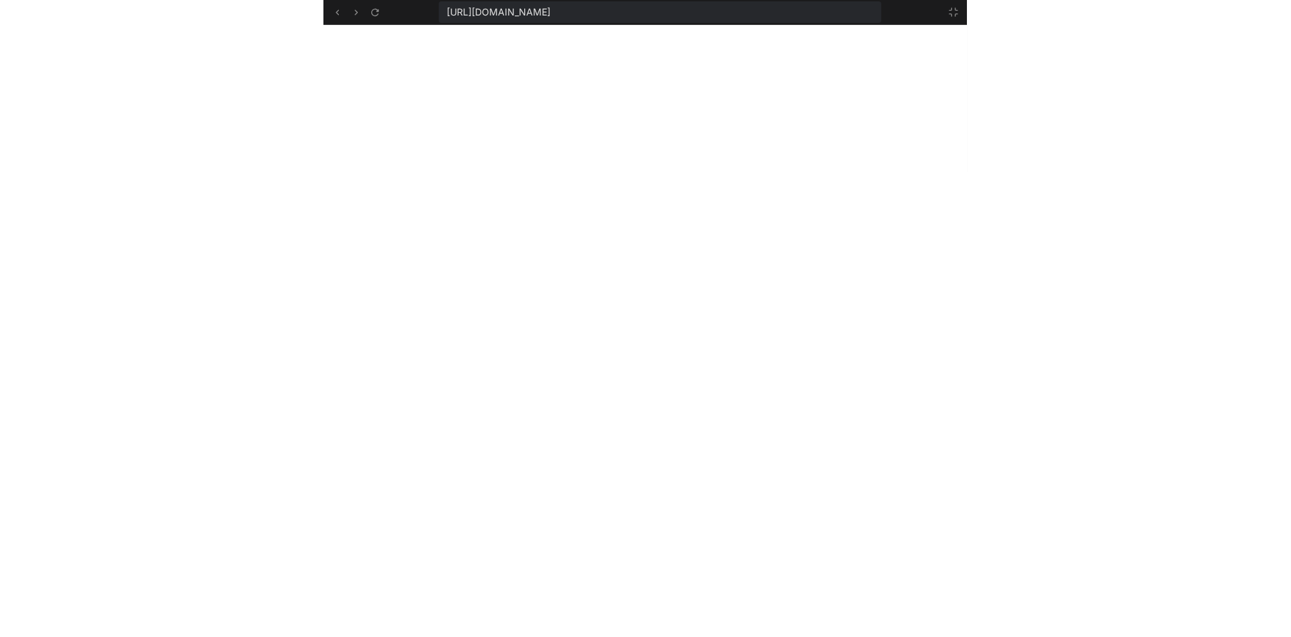
scroll to position [2510, 0]
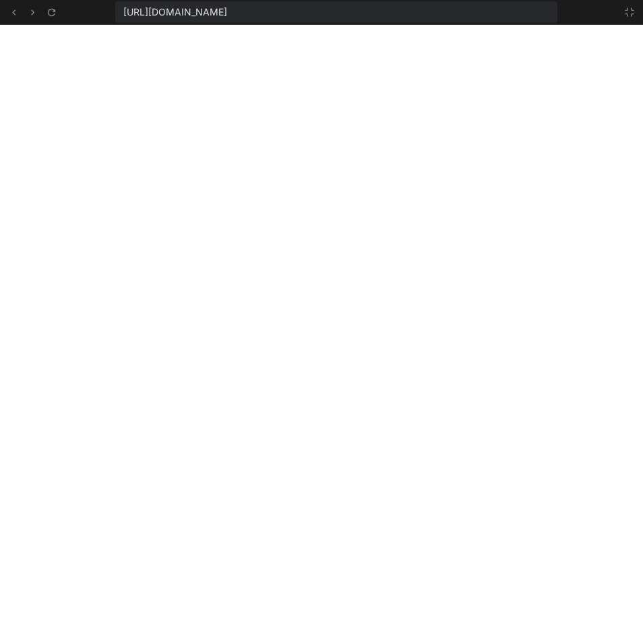
type textarea "**Video Options:** - **Local videos**: Place video files in the project folder …"
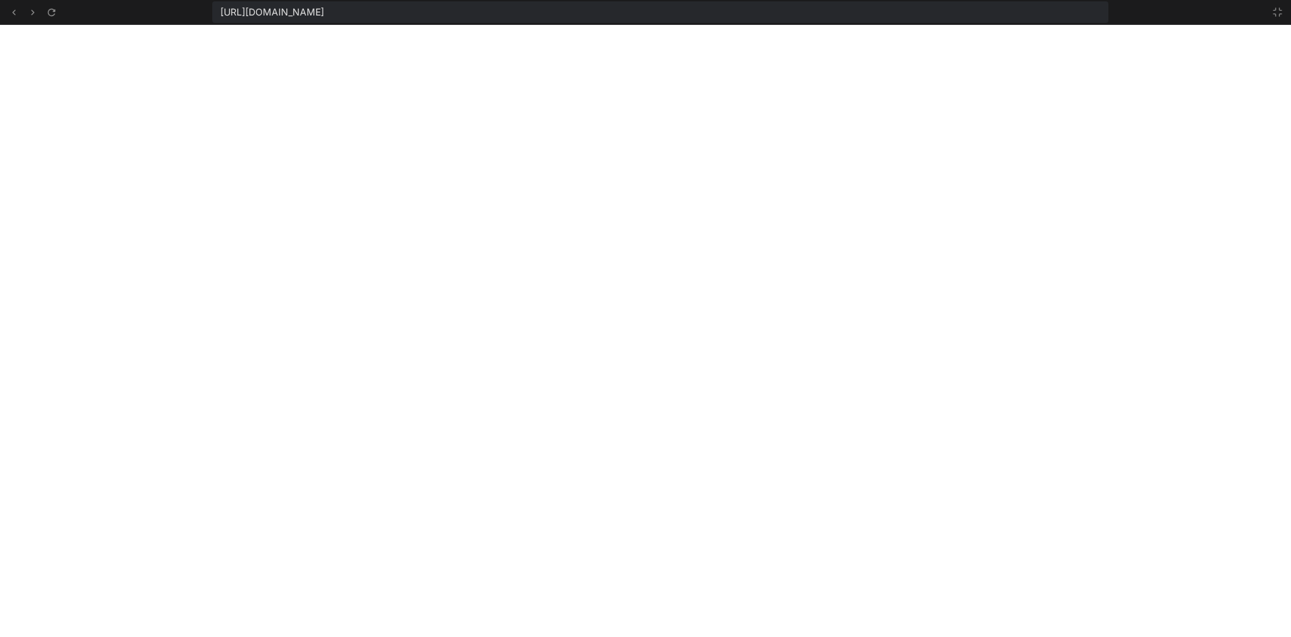
type textarea "x"
click at [13, 9] on icon at bounding box center [13, 12] width 11 height 11
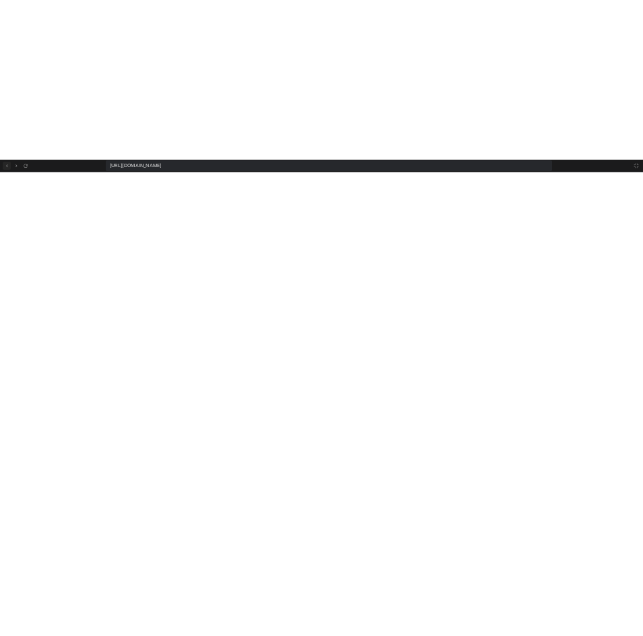
scroll to position [0, 0]
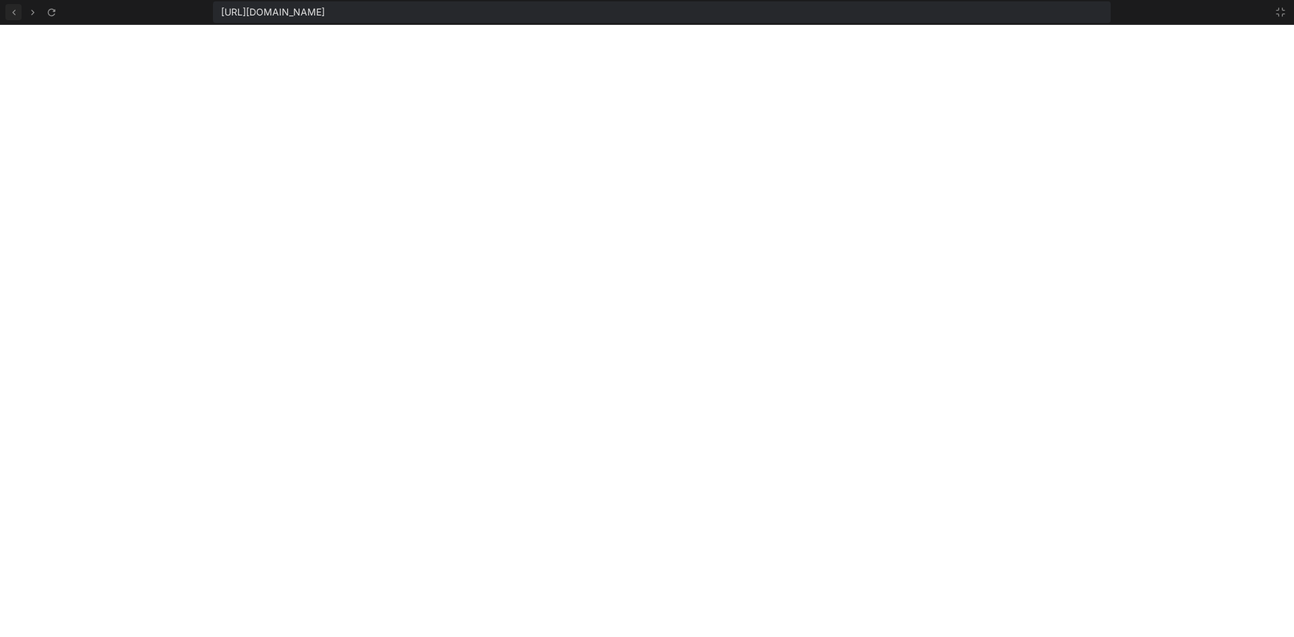
click at [17, 11] on icon at bounding box center [13, 12] width 11 height 11
click at [13, 13] on icon at bounding box center [13, 12] width 11 height 11
click at [18, 12] on icon at bounding box center [13, 12] width 11 height 11
type textarea "- **Online videos**: Use direct links to video files (not YouTube links) - **Sa…"
type textarea "x"
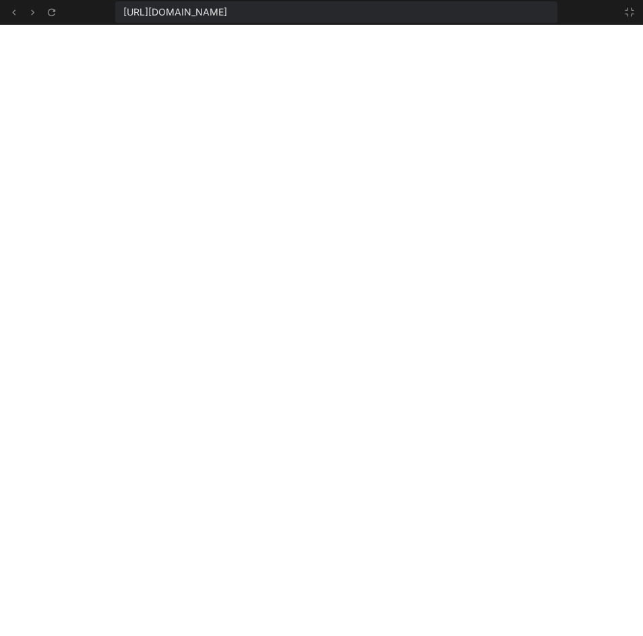
scroll to position [173, 0]
click at [630, 9] on icon at bounding box center [629, 12] width 11 height 11
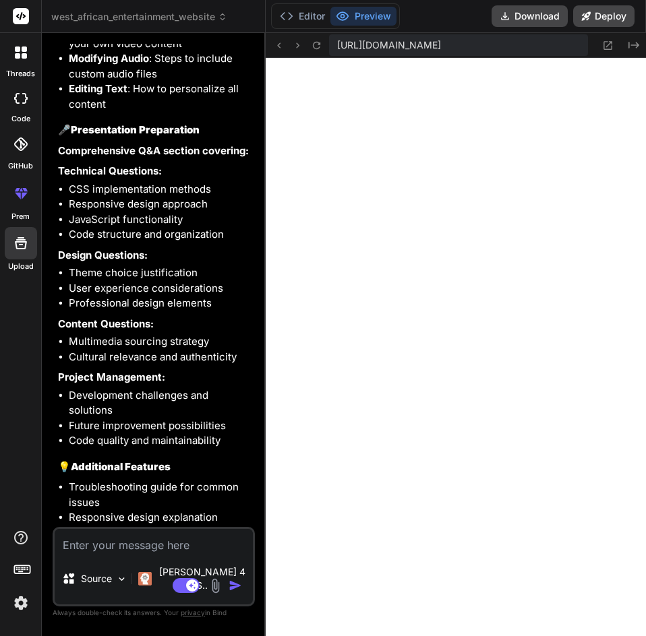
scroll to position [4344, 0]
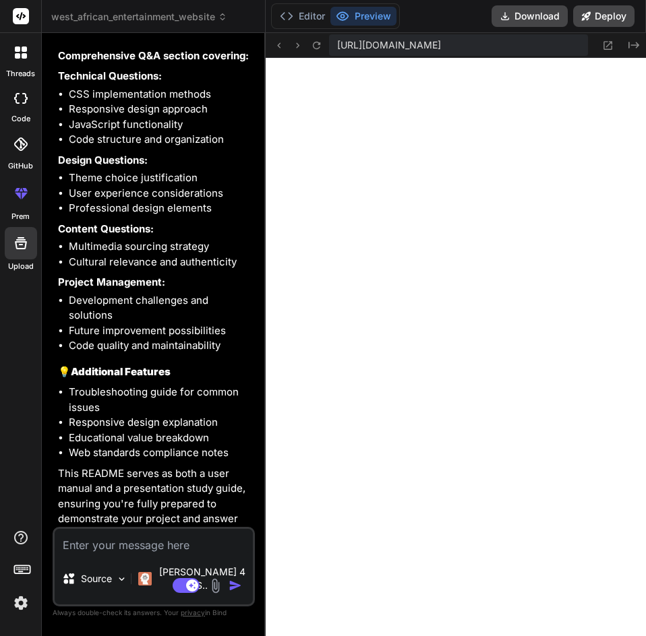
click at [87, 553] on textarea at bounding box center [154, 541] width 198 height 24
paste textarea "You are to add an additional page to your second project and name it Register, …"
type textarea "You are to add an additional page to your second project and name it Register, …"
type textarea "x"
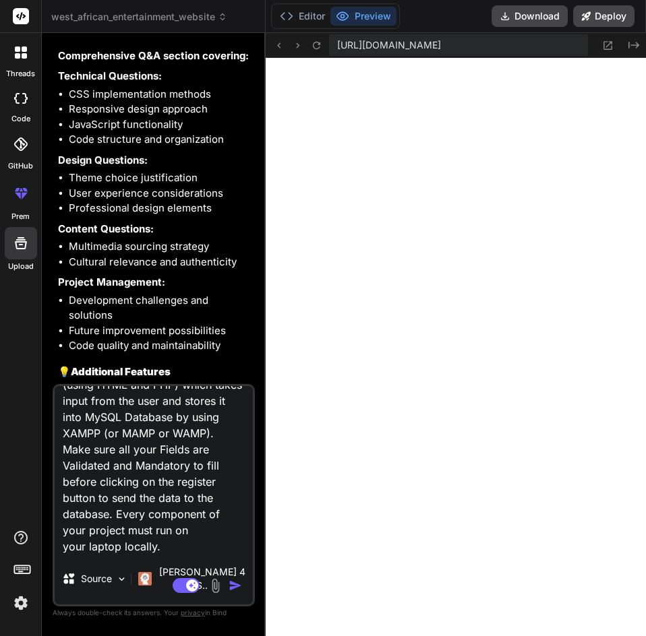
scroll to position [0, 0]
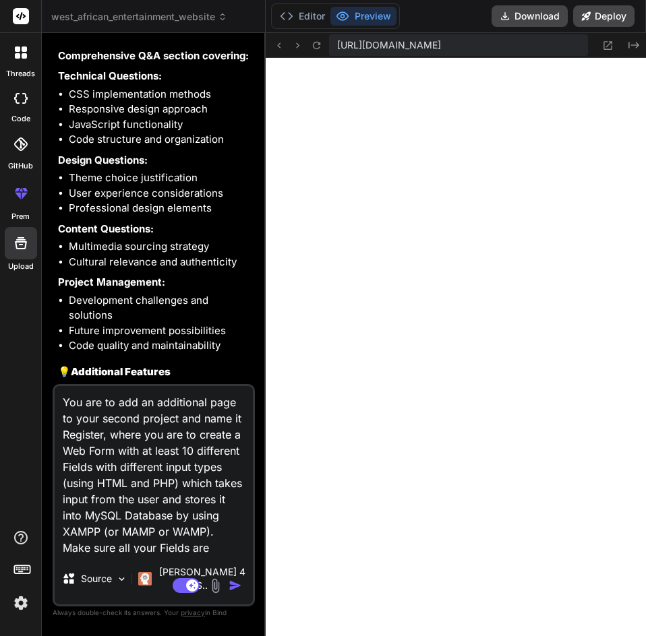
click at [140, 432] on textarea "You are to add an additional page to your second project and name it Register, …" at bounding box center [154, 469] width 198 height 167
type textarea "You are to add an additional page to your secon project and name it Register, w…"
type textarea "x"
type textarea "You are to add an additional page to your seco project and name it Register, wh…"
type textarea "x"
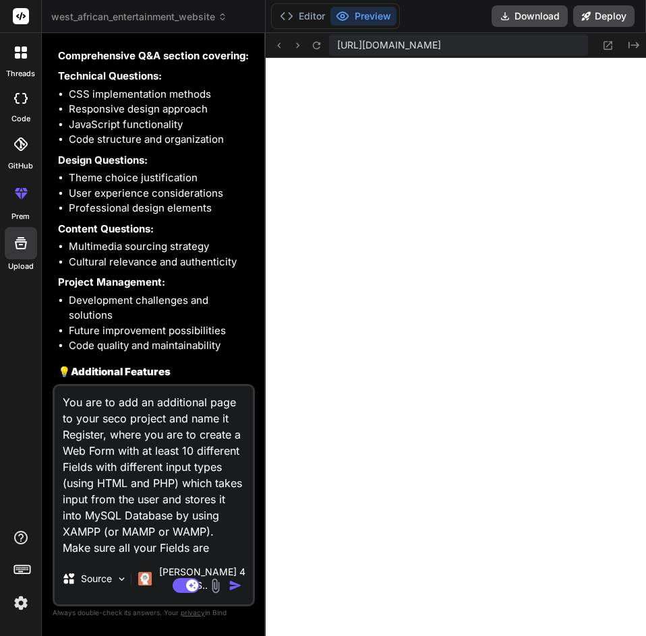
type textarea "You are to add an additional page to your sec project and name it Register, whe…"
type textarea "x"
type textarea "You are to add an additional page to your se project and name it Register, wher…"
type textarea "x"
type textarea "You are to add an additional page to your s project and name it Register, where…"
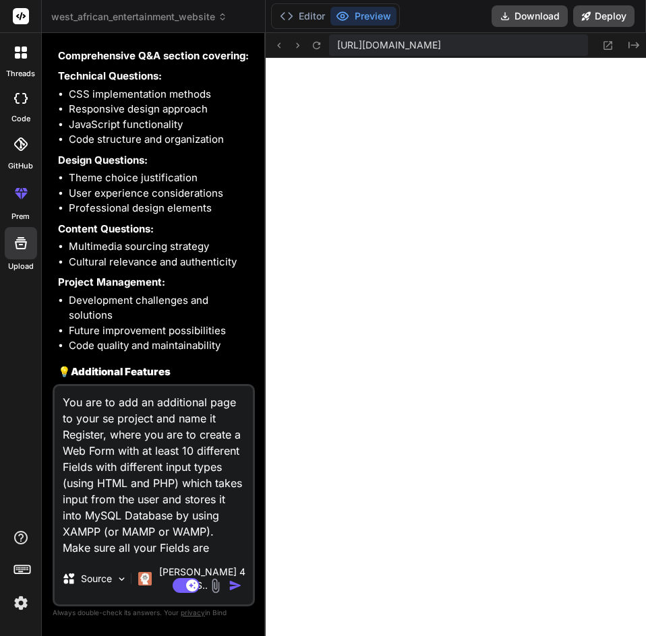
type textarea "x"
type textarea "You are to add an additional page to your project and name it Register, where y…"
type textarea "x"
click at [117, 413] on textarea "You are to add an additional page to your project and name it Register, where y…" at bounding box center [154, 469] width 198 height 167
type textarea "You are toadd an additional page to your project and name it Register, where yo…"
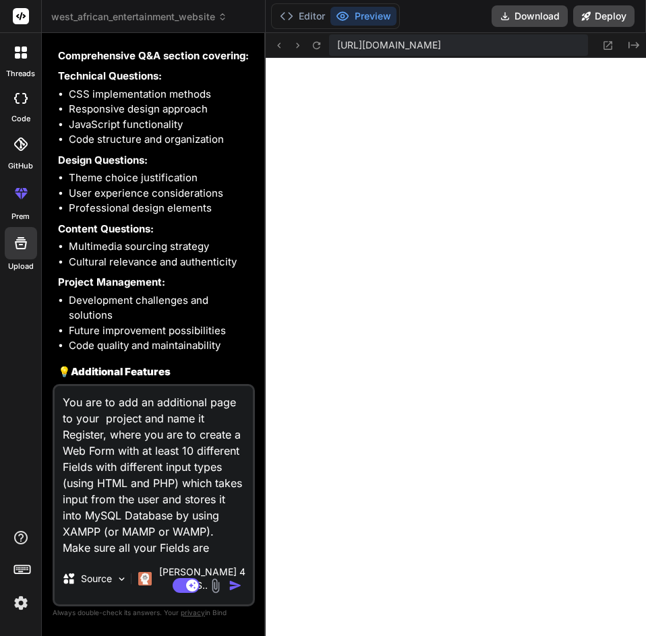
type textarea "x"
type textarea "You are [PERSON_NAME] an additional page to your project and name it Register, …"
type textarea "x"
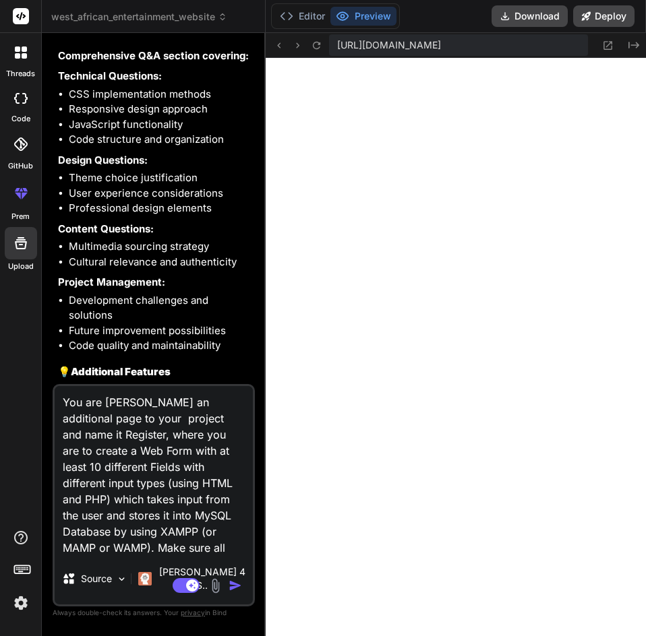
type textarea "You are add an additional page to your project and name it Register, where you …"
type textarea "x"
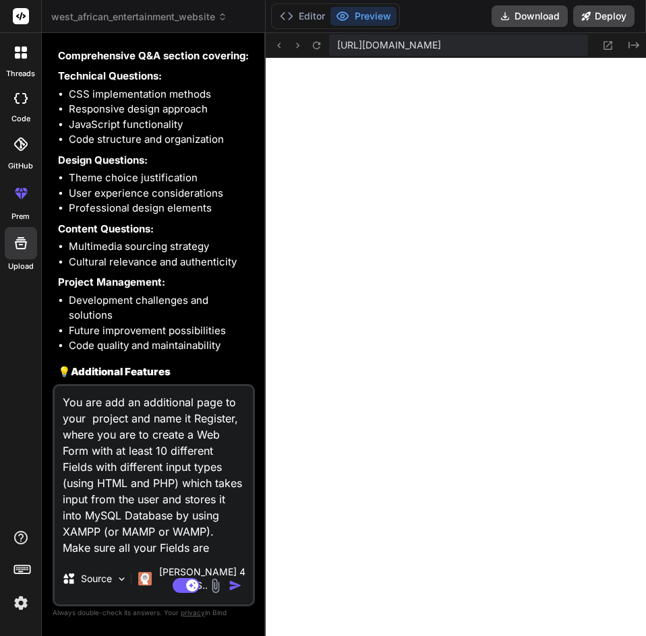
type textarea "You areadd an additional page to your project and name it Register, where you a…"
type textarea "x"
type textarea "You aradd an additional page to your project and name it Register, where you ar…"
type textarea "x"
type textarea "You aadd an additional page to your project and name it Register, where you are…"
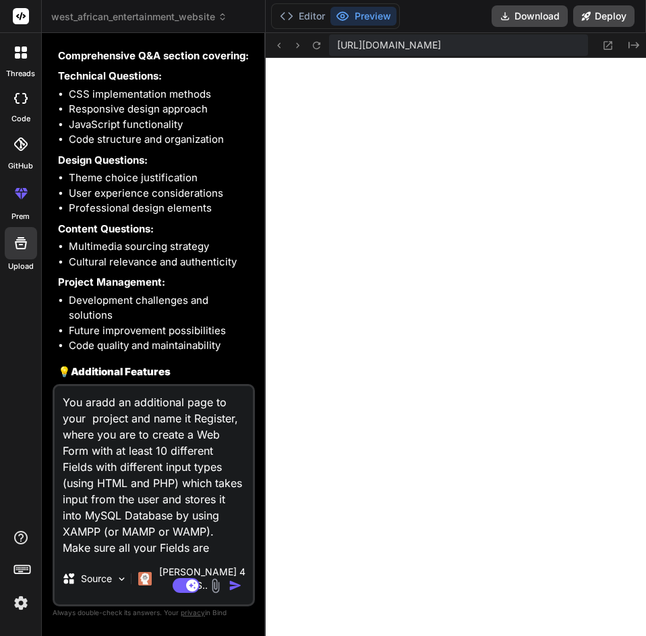
type textarea "x"
type textarea "You add an additional page to your project and name it Register, where you are …"
type textarea "x"
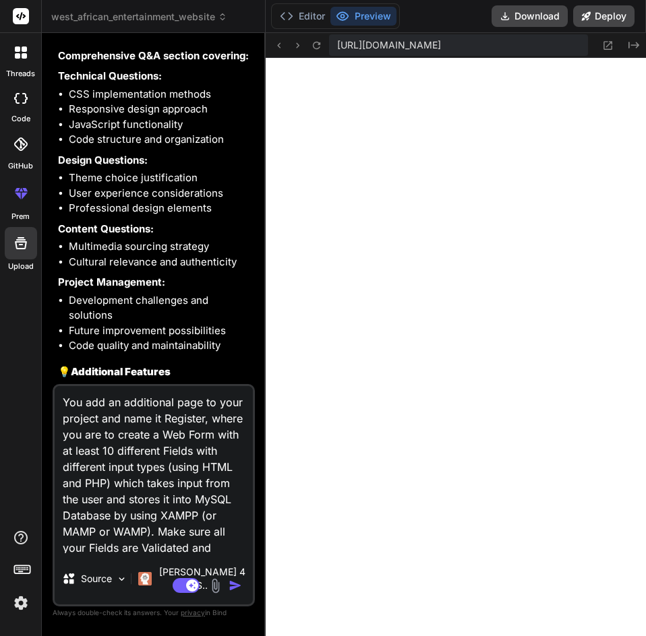
type textarea "Youadd an additional page to your project and name it Register, where you are t…"
type textarea "x"
type textarea "Yoadd an additional page to your project and name it Register, where you are to…"
type textarea "x"
type textarea "Yadd an additional page to your project and name it Register, where you are to …"
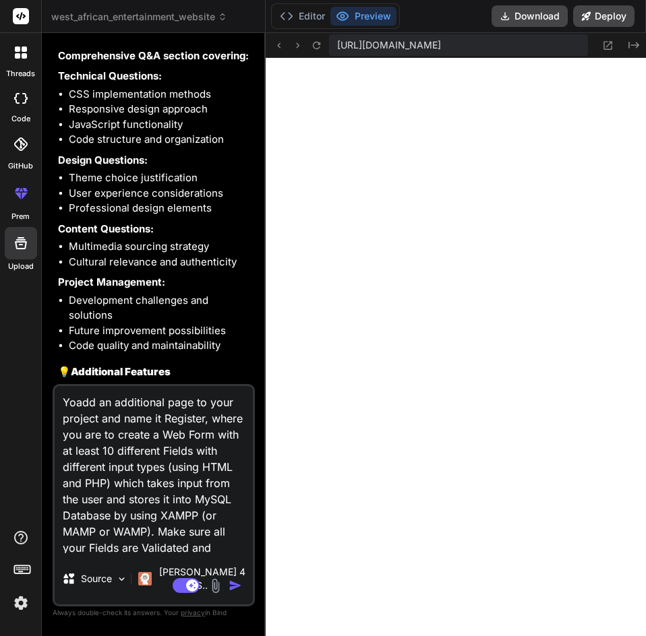
type textarea "x"
type textarea "add an additional page to your project and name it Register, where you are to c…"
type textarea "x"
type textarea "add" an additional page to your project and name it Register, where you are to …"
type textarea "x"
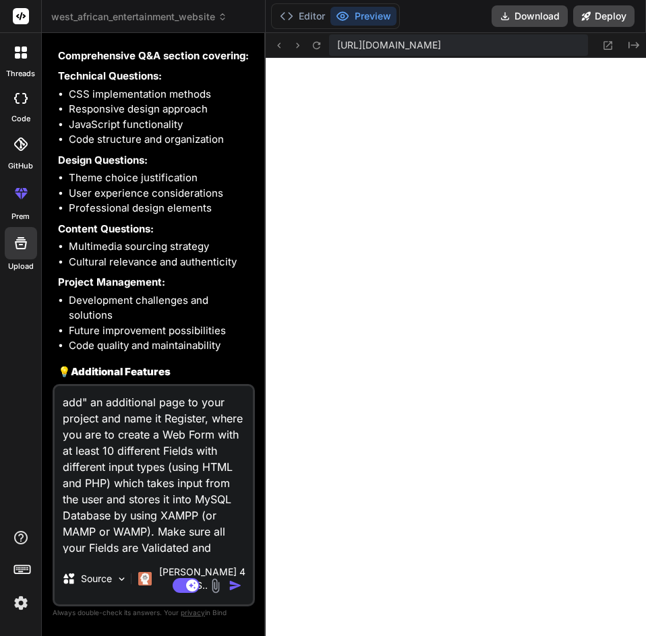
type textarea "add an additional page to your project and name it Register, where you are to c…"
type textarea "x"
type textarea ""add an additional page to your project and name it Register, where you are to …"
type textarea "x"
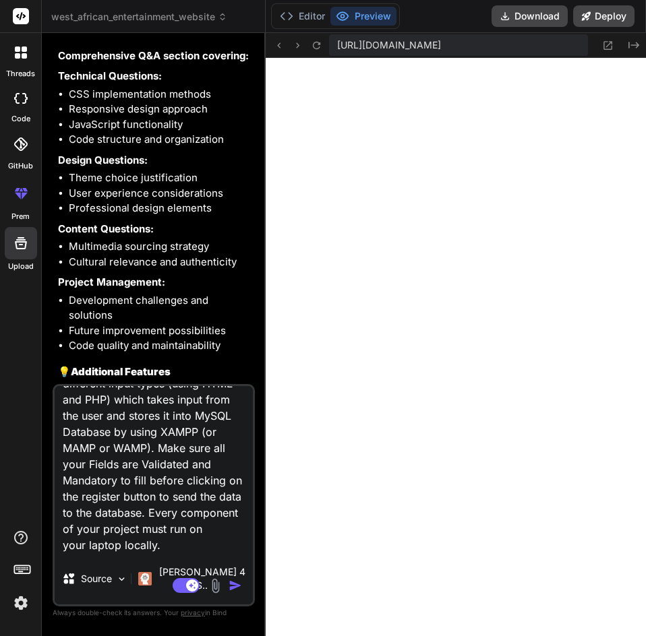
scroll to position [100, 0]
click at [164, 553] on textarea ""add an additional page to your project and name it Register, where you are to …" at bounding box center [154, 469] width 198 height 167
type textarea ""add an additional page to your project and name it Register, where you are to …"
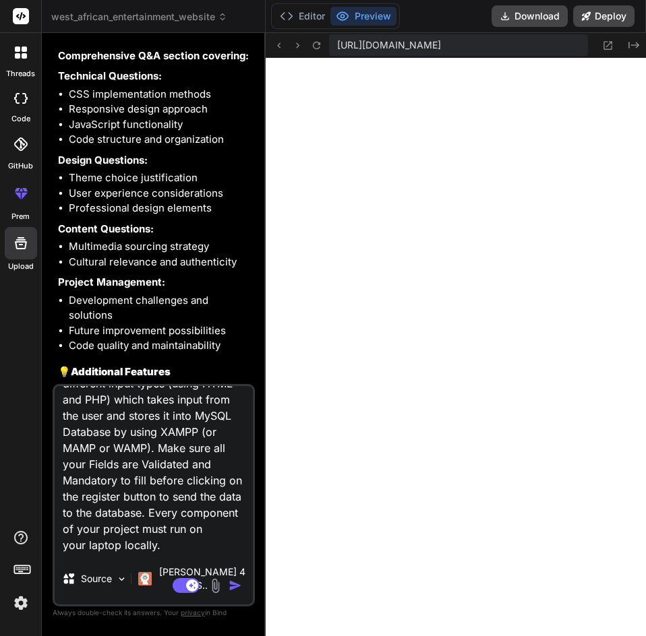
type textarea "x"
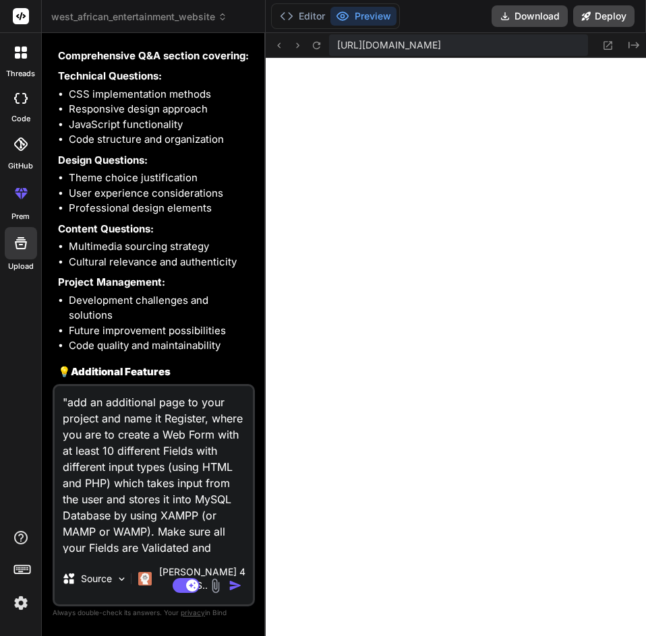
click at [60, 409] on textarea ""add an additional page to your project and name it Register, where you are to …" at bounding box center [154, 469] width 198 height 167
type textarea "W"add an additional page to your project and name it Register, where you are to…"
type textarea "x"
type textarea "We"add an additional page to your project and name it Register, where you are t…"
type textarea "x"
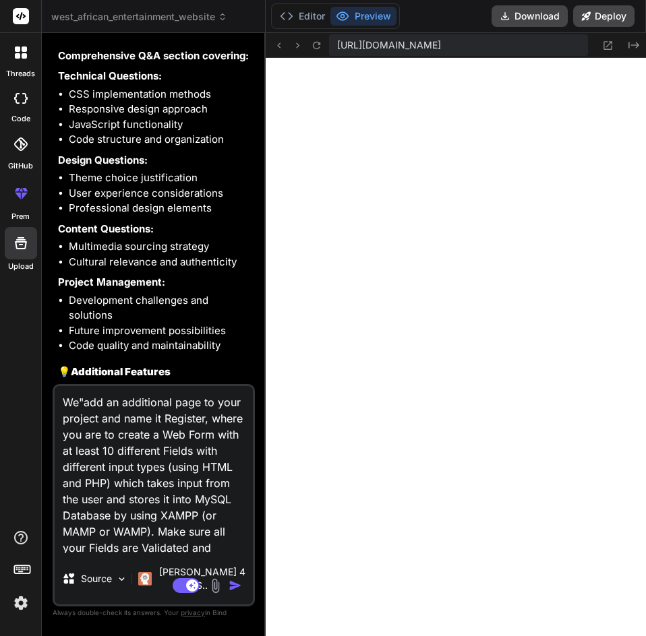
type textarea "We "add an additional page to your project and name it Register, where you are …"
type textarea "x"
type textarea "We w"add an additional page to your project and name it Register, where you are…"
type textarea "x"
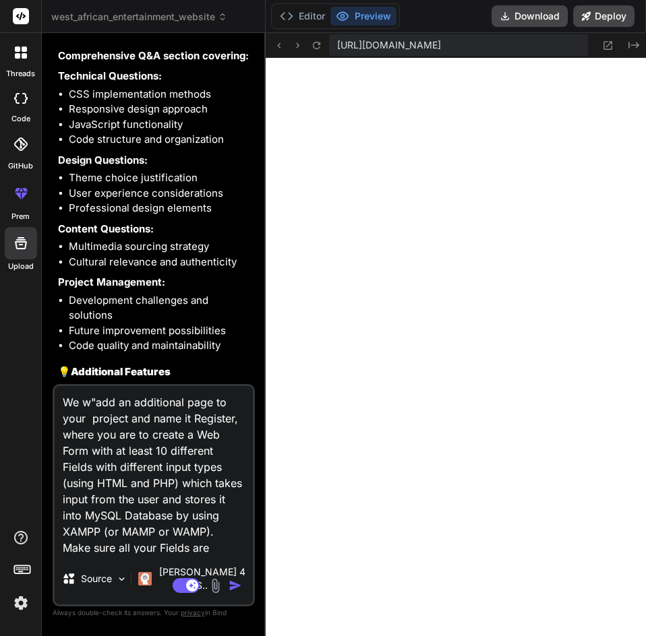
type textarea "We we"add an additional page to your project and name it Register, where you ar…"
type textarea "x"
type textarea "We wer"add an additional page to your project and name it Register, where you a…"
type textarea "x"
type textarea "We were"add an additional page to your project and name it Register, where you …"
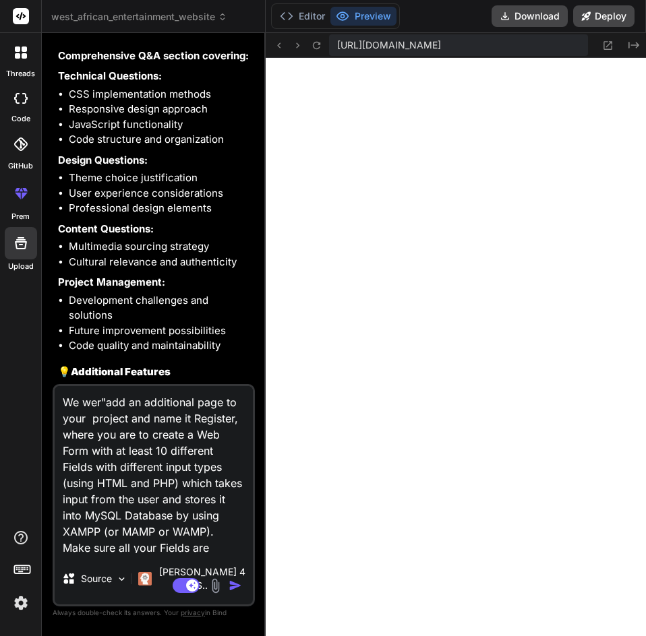
type textarea "x"
type textarea "We were "add an additional page to your project and name it Register, where you…"
type textarea "x"
type textarea "We were t"add an additional page to your project and name it Register, where yo…"
type textarea "x"
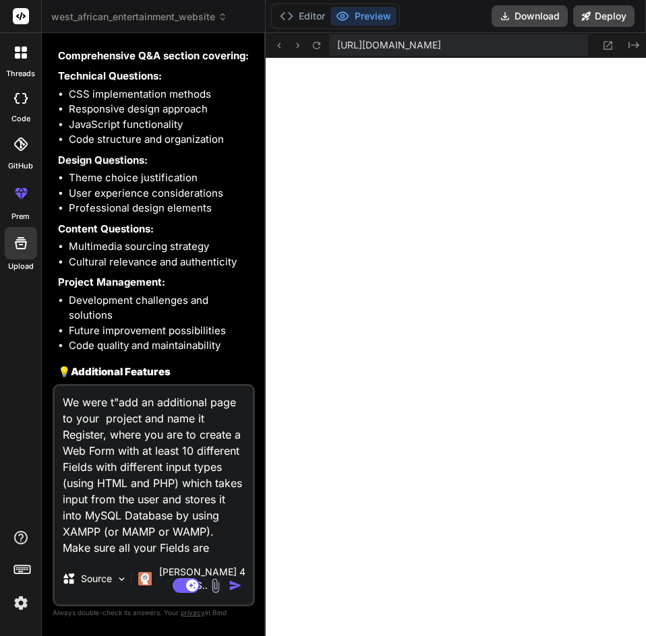
type textarea "We were to"add an additional page to your project and name it Register, where y…"
type textarea "x"
type textarea "We were tol"add an additional page to your project and name it Register, where …"
type textarea "x"
type textarea "We were told"add an additional page to your project and name it Register, where…"
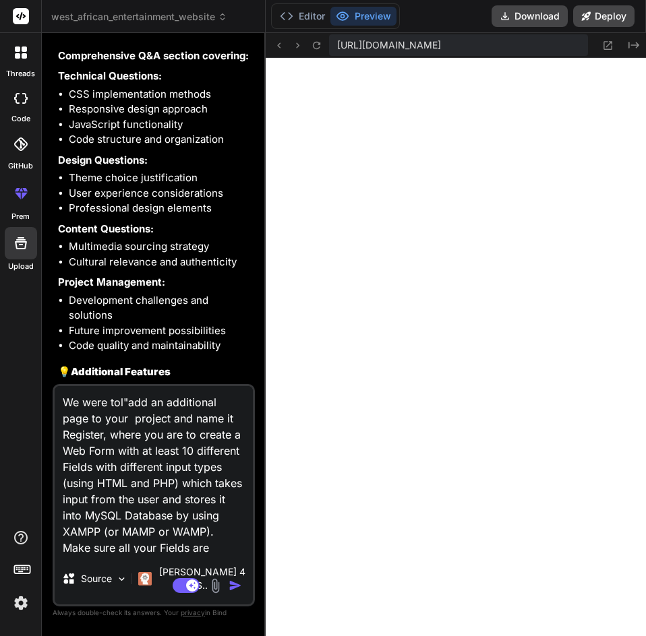
type textarea "x"
type textarea "We were told "add an additional page to your project and name it Register, wher…"
type textarea "x"
type textarea "We were told t"add an additional page to your project and name it Register, whe…"
type textarea "x"
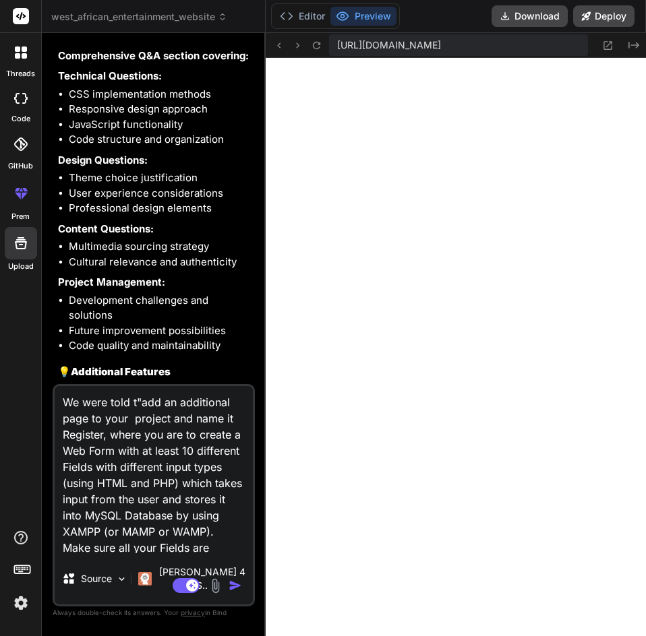
type textarea "We were told to"add an additional page to your project and name it Register, wh…"
type textarea "x"
type textarea "We were told to "add an additional page to your project and name it Register, w…"
type textarea "x"
type textarea "We were told to a"add an additional page to your project and name it Register, …"
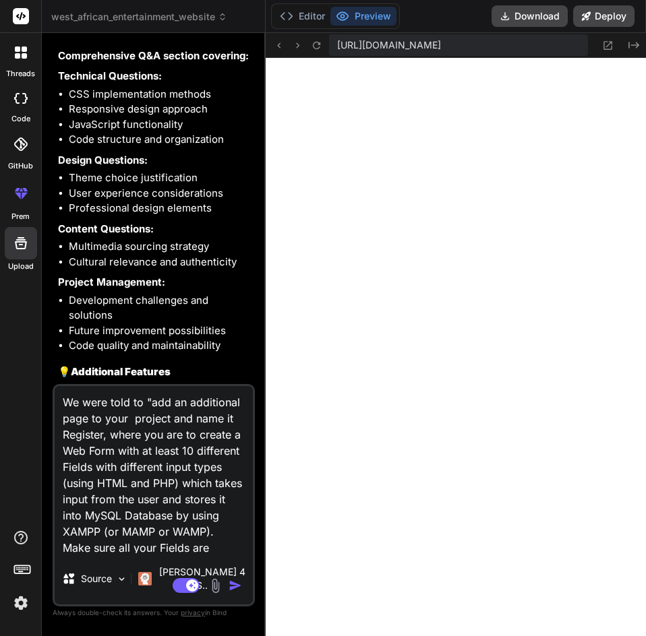
type textarea "x"
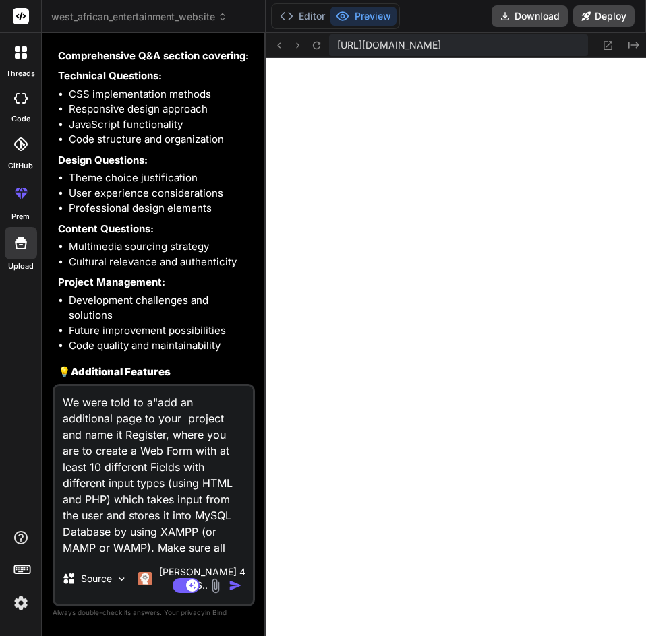
type textarea "We were told to ad"add an additional page to your project and name it Register,…"
type textarea "x"
type textarea "We were told to add"add an additional page to your project and name it Register…"
type textarea "x"
type textarea "We were told to add "add an additional page to your project and name it Registe…"
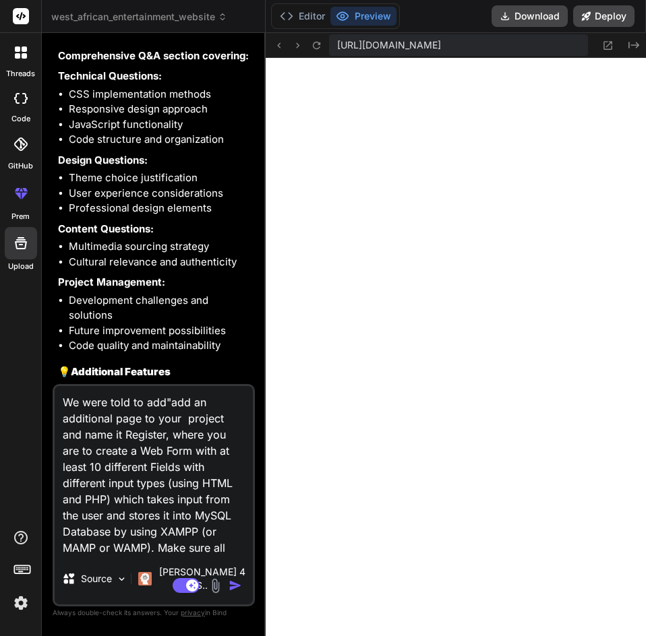
type textarea "x"
type textarea "We were told to add t"add an additional page to your project and name it Regist…"
type textarea "x"
type textarea "We were told to add th"add an additional page to your project and name it Regis…"
type textarea "x"
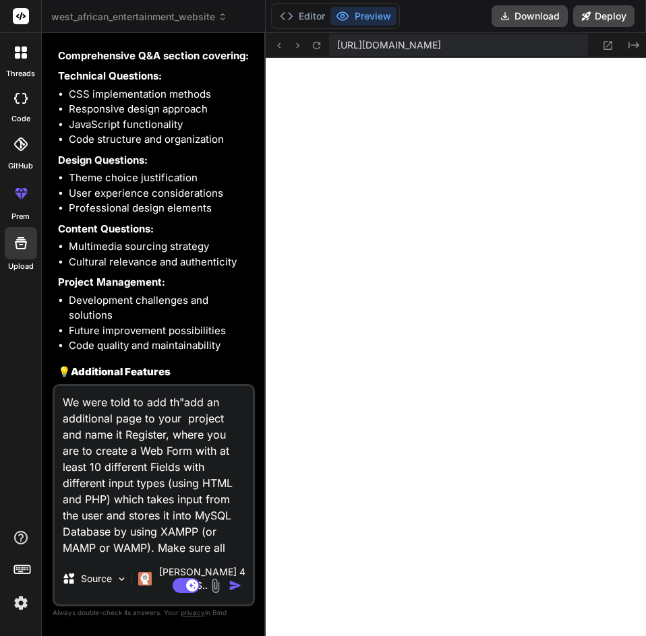
type textarea "We were told to add thi"add an additional page to your project and name it Regi…"
type textarea "x"
type textarea "We were told to add this"add an additional page to your project and name it Reg…"
type textarea "x"
type textarea "We were told to add this "add an additional page to your project and name it Re…"
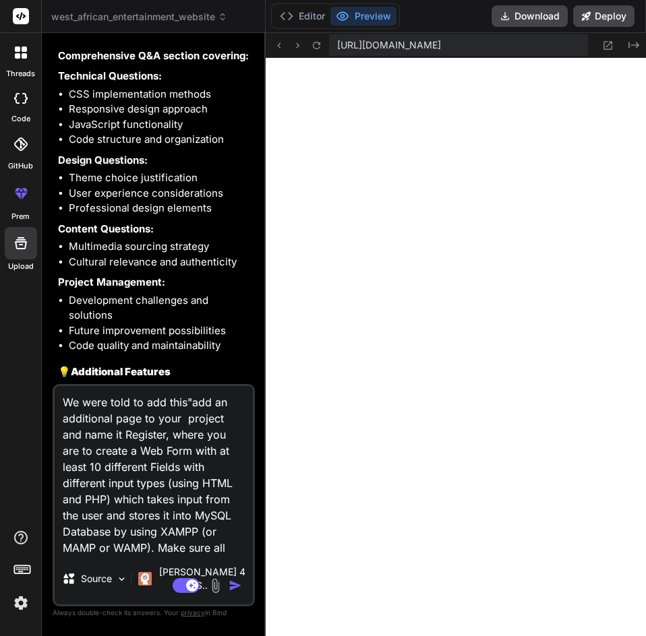
type textarea "x"
type textarea "We were told to add this i"add an additional page to your project and name it R…"
type textarea "x"
type textarea "We were told to add this in"add an additional page to your project and name it …"
type textarea "x"
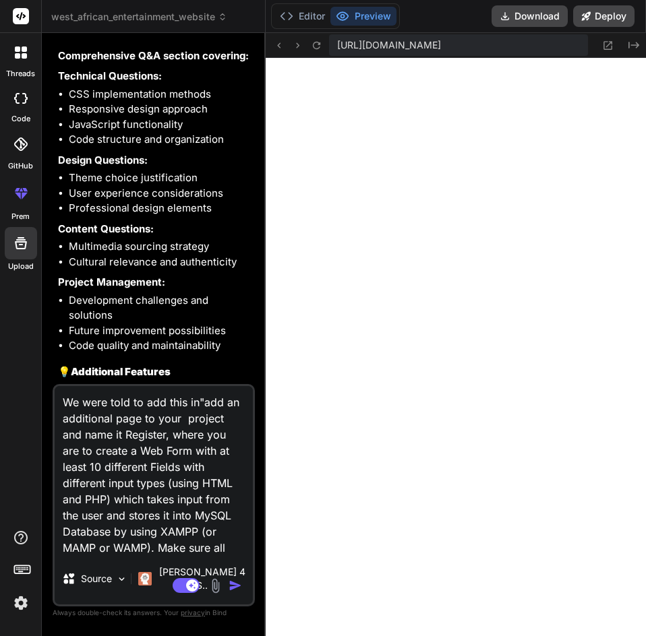
type textarea "We were told to add this in "add an additional page to your project and name it…"
type textarea "x"
type textarea "We were told to add this in a"add an additional page to your project and name i…"
type textarea "x"
type textarea "We were told to add this in ad"add an additional page to your project and name …"
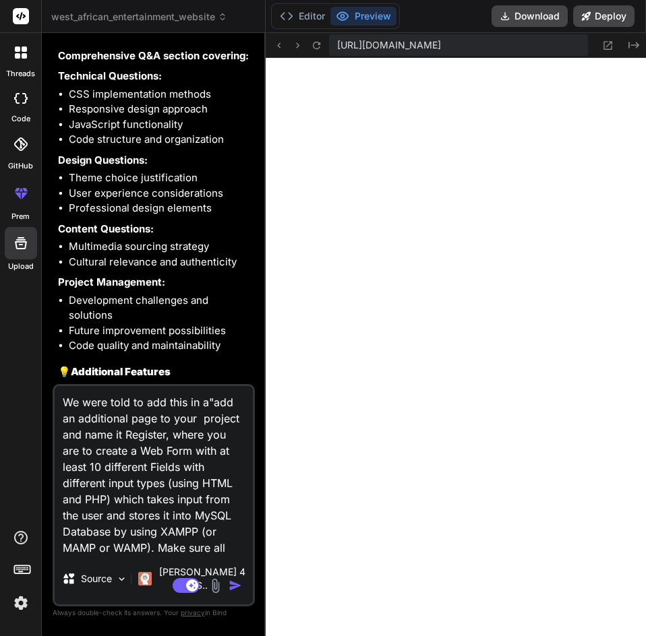
type textarea "x"
type textarea "We were told to add this in add"add an additional page to your project and name…"
type textarea "x"
type textarea "We were told to add this in addd"add an additional page to your project and nam…"
type textarea "x"
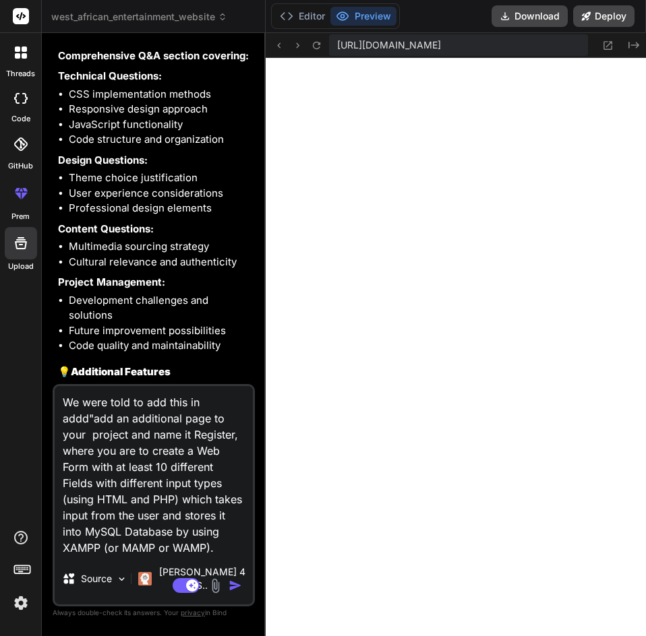
type textarea "We were told to add this in adddi"add an additional page to your project and na…"
type textarea "x"
type textarea "We were told to add this in adddit"add an additional page to your project and n…"
type textarea "x"
type textarea "We were told to add this in addditi"add an additional page to your project and …"
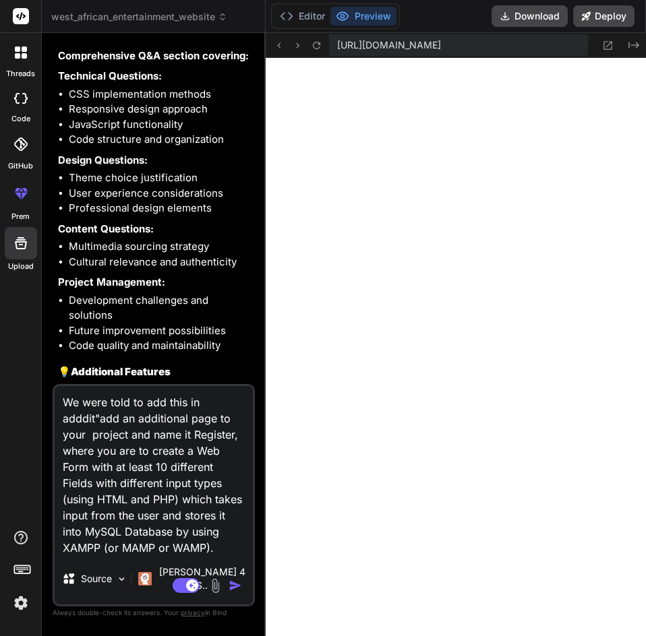
type textarea "x"
type textarea "We were told to add this in addditio"add an additional page to your project and…"
type textarea "x"
type textarea "We were told to add this in adddition"add an additional page to your project an…"
type textarea "x"
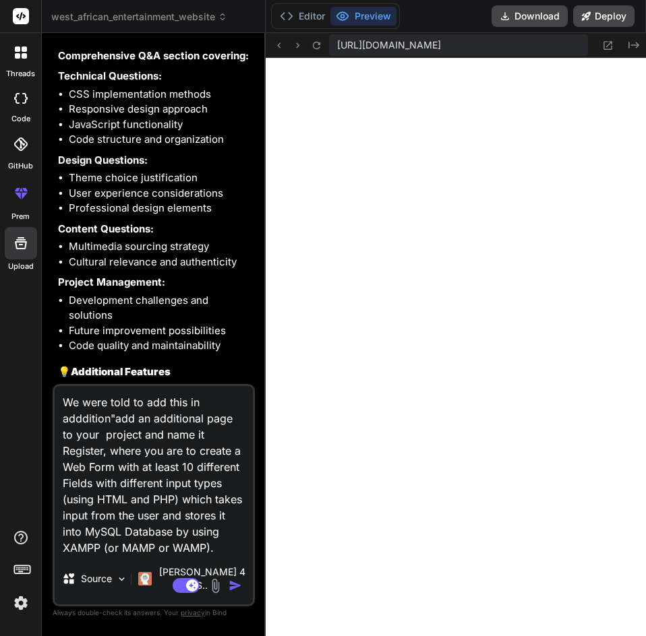
type textarea "We were told to add this in adddition,"add an additional page to your project a…"
type textarea "x"
type textarea "We were told to add this in adddition, "add an additional page to your project …"
type textarea "x"
click at [88, 438] on textarea "We were told to add this in adddition, "add an additional page to your project …" at bounding box center [154, 469] width 198 height 167
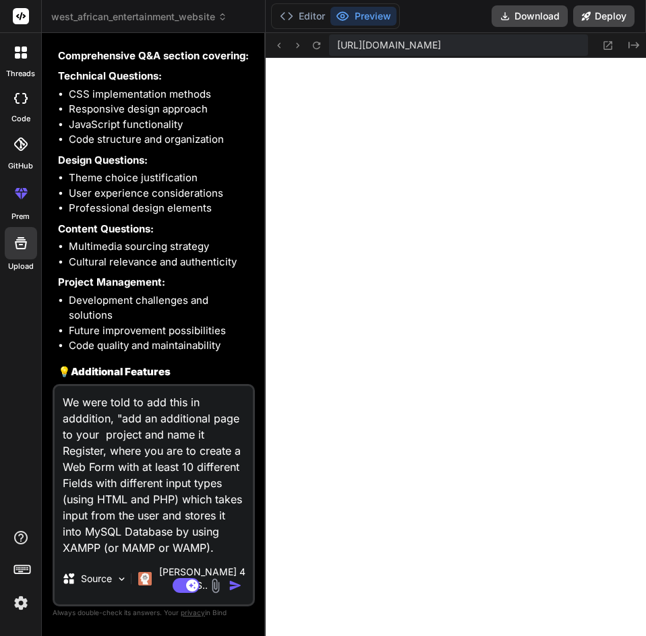
type textarea "We were told to add this in addition, "add an additional page to your project a…"
type textarea "x"
type textarea "We were told to add this in addition, "add an additional page to your project a…"
type textarea "x"
type textarea "We were told to add this in addition, I "add an additional page to your project…"
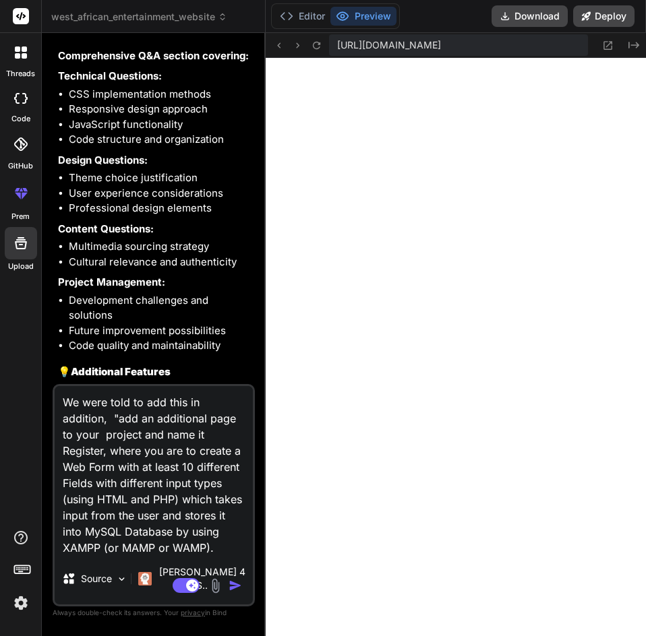
type textarea "x"
type textarea "We were told to add this in addition, I "add an additional page to your project…"
type textarea "x"
type textarea "We were told to add this in addition, I g "add an additional page to your proje…"
type textarea "x"
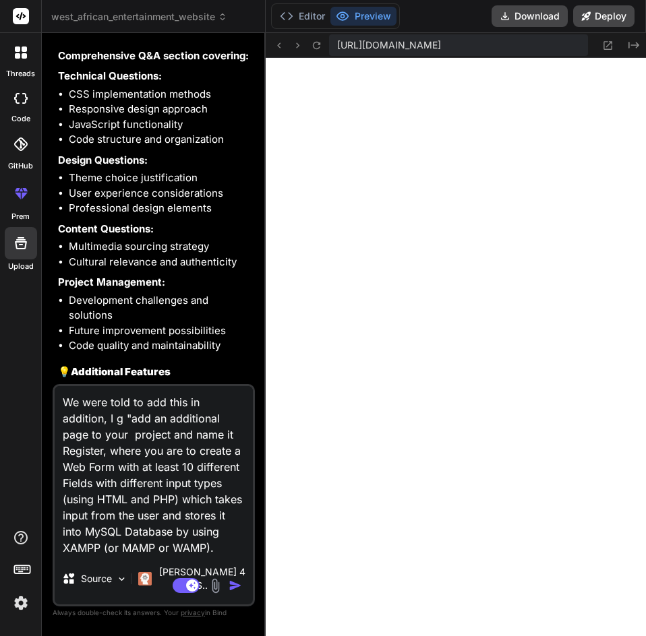
type textarea "We were told to add this in addition, I go "add an additional page to your proj…"
type textarea "x"
type textarea "We were told to add this in addition, I got "add an additional page to your pro…"
type textarea "x"
type textarea "We were told to add this in addition, I got "add an additional page to your pro…"
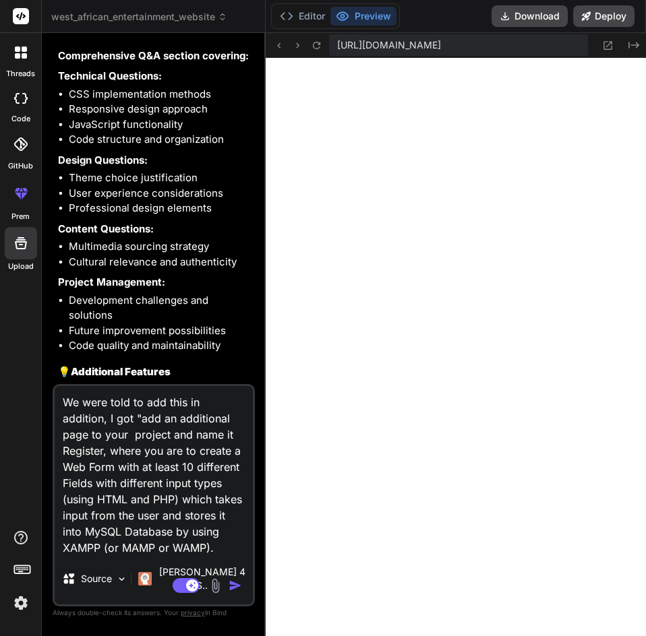
type textarea "x"
type textarea "We were told to add this in addition, I got X "add an additional page to your p…"
type textarea "x"
type textarea "We were told to add this in addition, I got XA "add an additional page to your …"
type textarea "x"
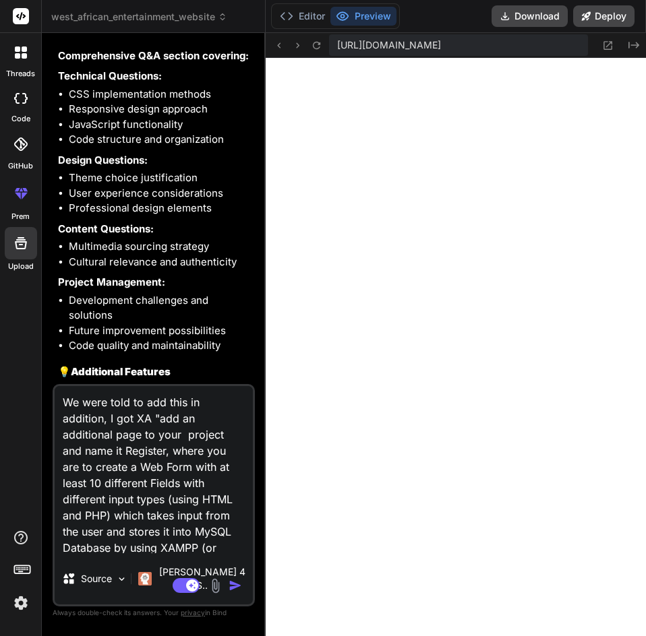
type textarea "We were told to add this in addition, I got XAM "add an additional page to your…"
type textarea "x"
type textarea "We were told to add this in addition, I got XAMM "add an additional page to you…"
type textarea "x"
click at [235, 171] on li "Theme choice justification" at bounding box center [160, 179] width 183 height 16
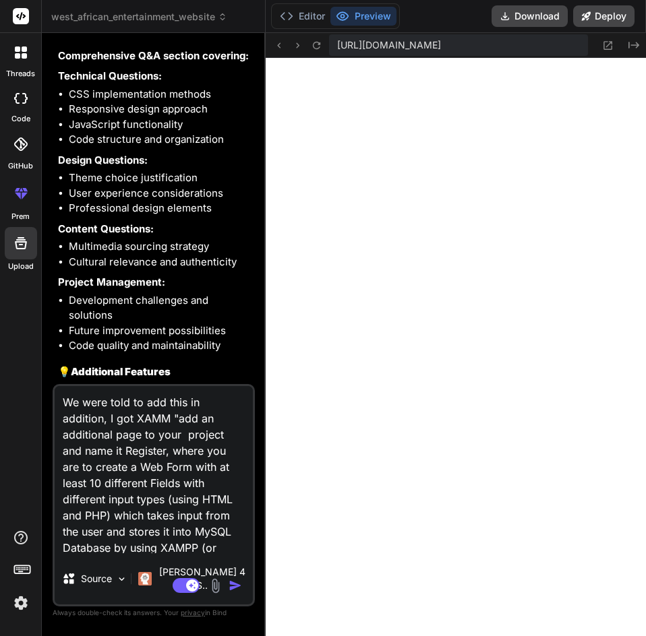
click at [169, 432] on textarea "We were told to add this in addition, I got XAMM "add an additional page to you…" at bounding box center [154, 469] width 198 height 167
type textarea "We were told to add this in addition, I got XAM "add an additional page to your…"
type textarea "x"
type textarea "We were told to add this in addition, I got XAMP "add an additional page to you…"
type textarea "x"
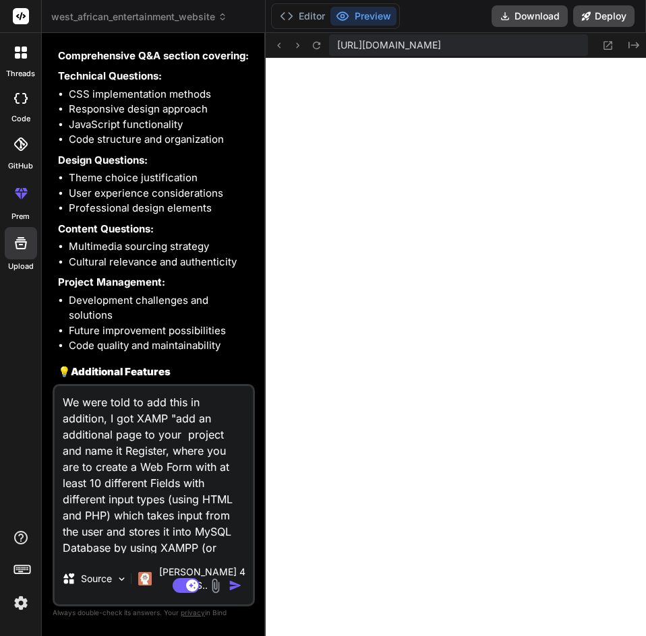
type textarea "We were told to add this in addition, I got XAMP "add an additional page to you…"
type textarea "x"
type textarea "We were told to add this in addition, I got XAMP "add an additional page to you…"
type textarea "x"
type textarea "We were told to add this in addition, I got XAMPP "add an additional page to yo…"
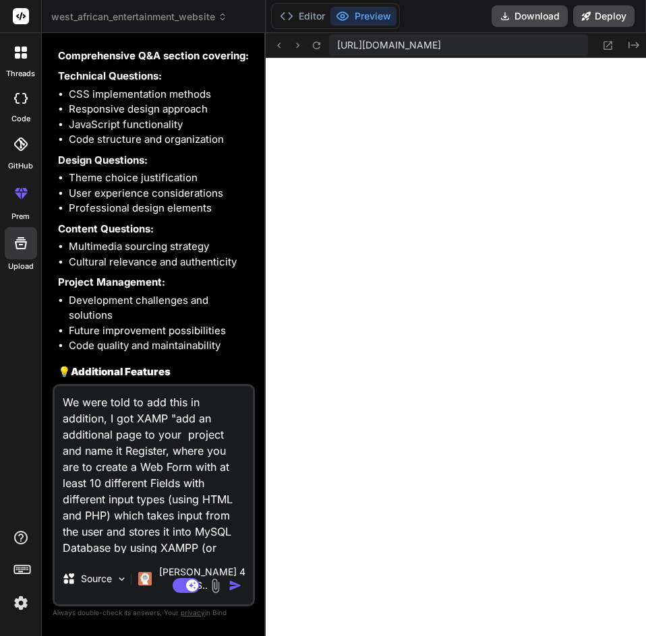
type textarea "x"
type textarea "We were told to add this in addition, I got XAMPP "add an additional page to yo…"
type textarea "x"
type textarea "We were told to add this in addition, I got XAMPP a "add an additional page to …"
type textarea "x"
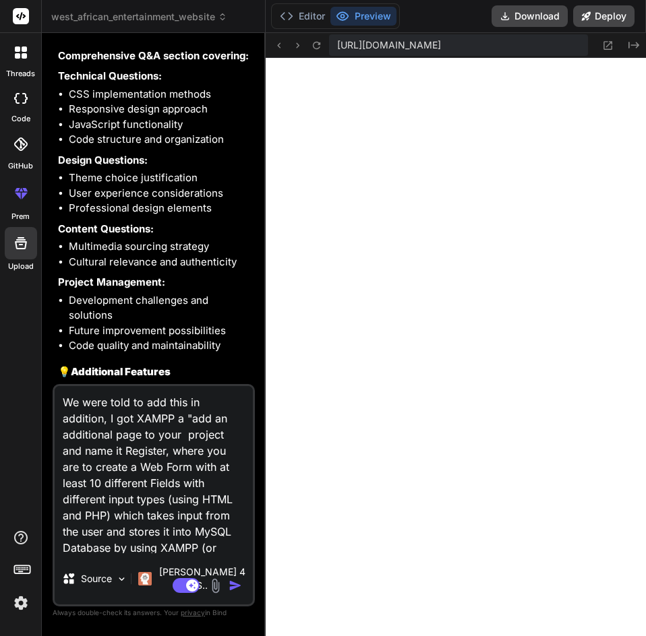
type textarea "We were told to add this in addition, I got XAMPP al "add an additional page to…"
type textarea "x"
type textarea "We were told to add this in addition, I got XAMPP ald "add an additional page t…"
type textarea "x"
type textarea "We were told to add this in addition, I got XAMPP aldr "add an additional page …"
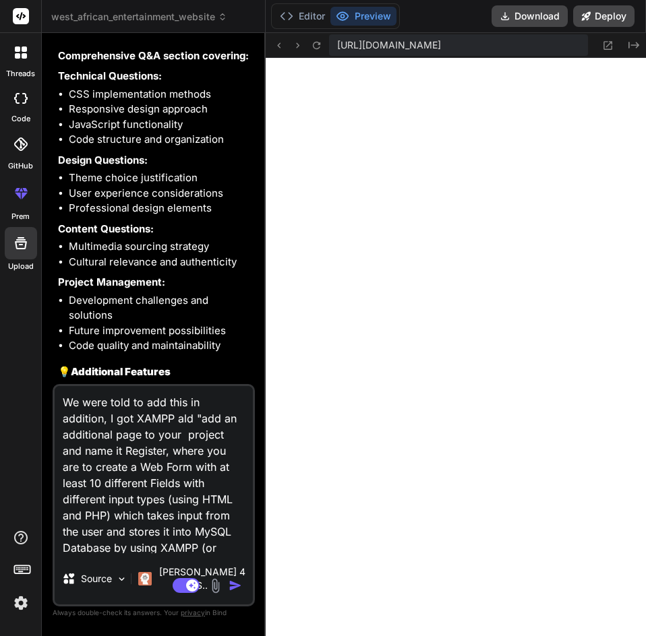
type textarea "x"
type textarea "We were told to add this in addition, I got XAMPP aldre "add an additional page…"
type textarea "x"
type textarea "We were told to add this in addition, I got XAMPP aldrea "add an additional pag…"
type textarea "x"
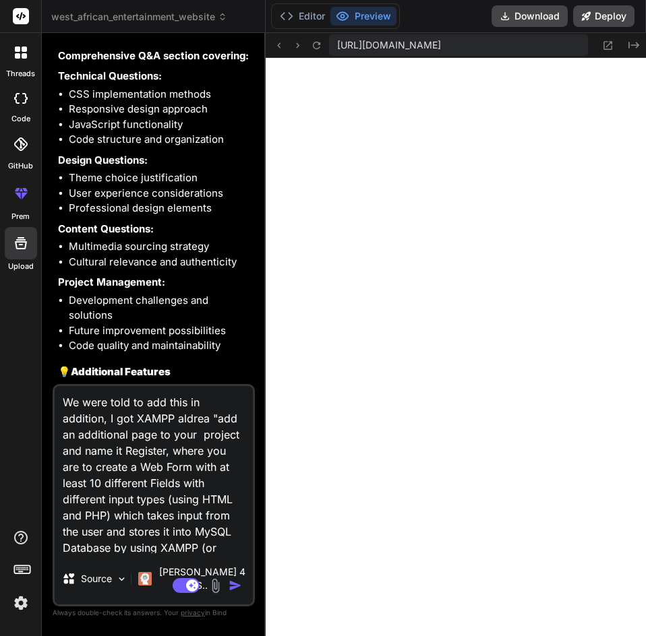
type textarea "We were told to add this in addition, I got XAMPP aldread "add an additional pa…"
type textarea "x"
type textarea "We were told to add this in addition, I got XAMPP aldready "add an additional p…"
type textarea "x"
type textarea "We were told to add this in addition, I got XAMPP aldready "add an additional p…"
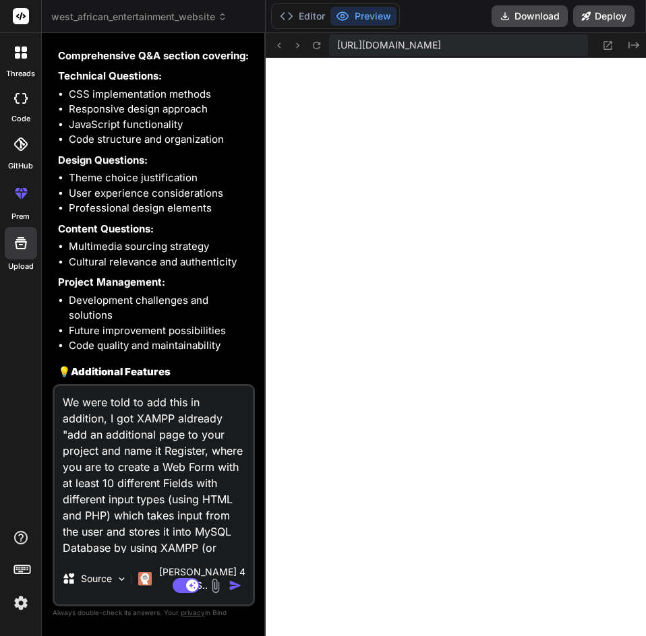
type textarea "x"
type textarea "We were told to add this in addition, I got XAMPP aldready i "add an additional…"
type textarea "x"
type textarea "We were told to add this in addition, I got XAMPP aldready in "add an additiona…"
type textarea "x"
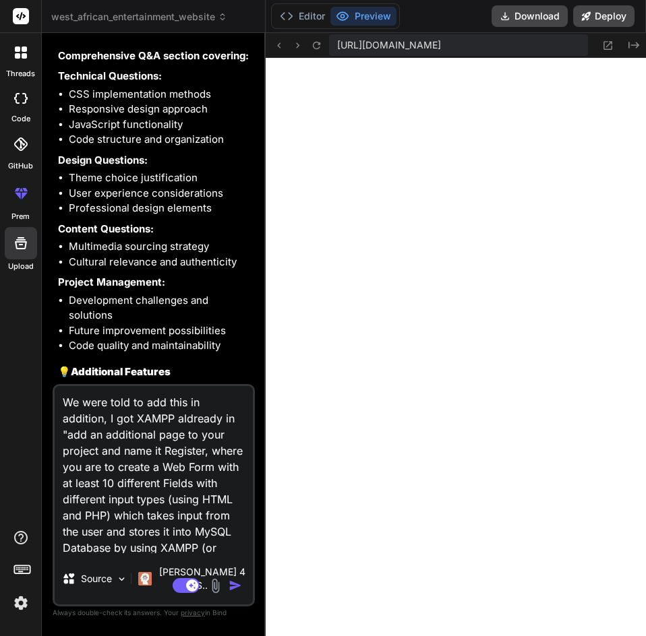
type textarea "We were told to add this in addition, I got XAMPP aldready ins "add an addition…"
type textarea "x"
type textarea "We were told to add this in addition, I got XAMPP aldready inst "add an additio…"
type textarea "x"
type textarea "We were told to add this in addition, I got XAMPP aldready insta "add an additi…"
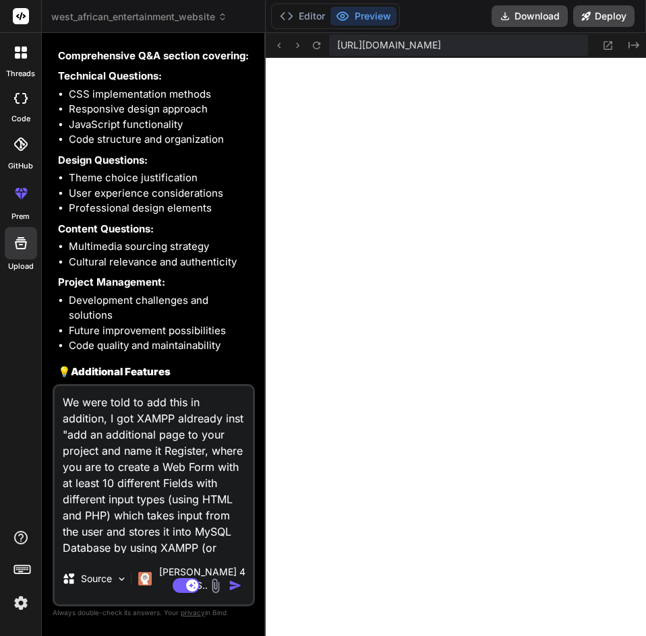
type textarea "x"
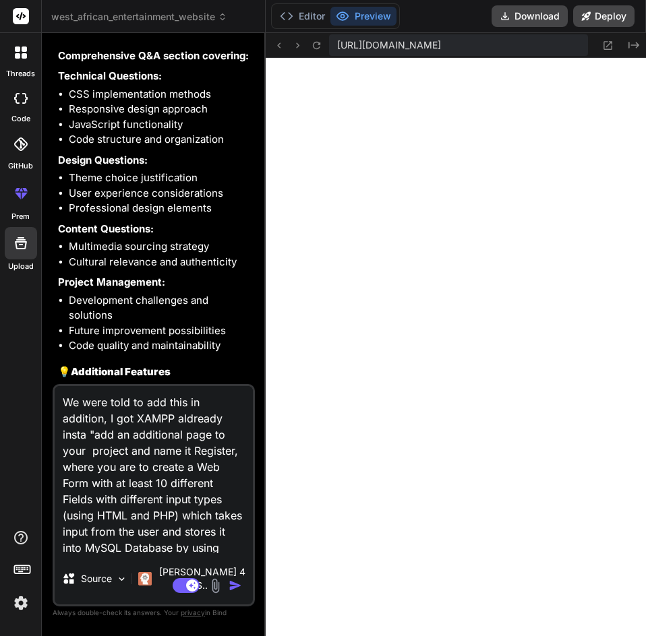
type textarea "We were told to add this in addition, I got XAMPP aldready instal "add an addit…"
type textarea "x"
type textarea "We were told to add this in addition, I got XAMPP aldready install "add an addi…"
type textarea "x"
type textarea "We were told to add this in addition, I got XAMPP aldready installe "add an add…"
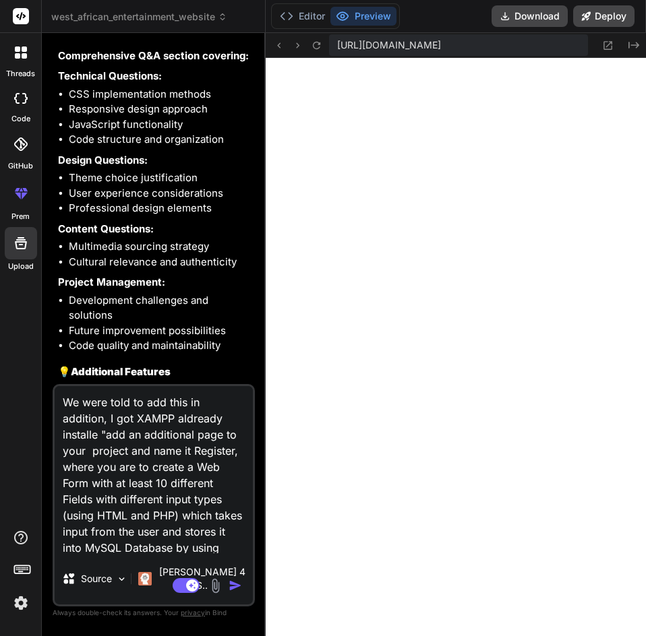
type textarea "x"
type textarea "We were told to add this in addition, I got XAMPP aldready installed "add an ad…"
type textarea "x"
type textarea "We were told to add this in addition, I got XAMPP aldready installed "add an ad…"
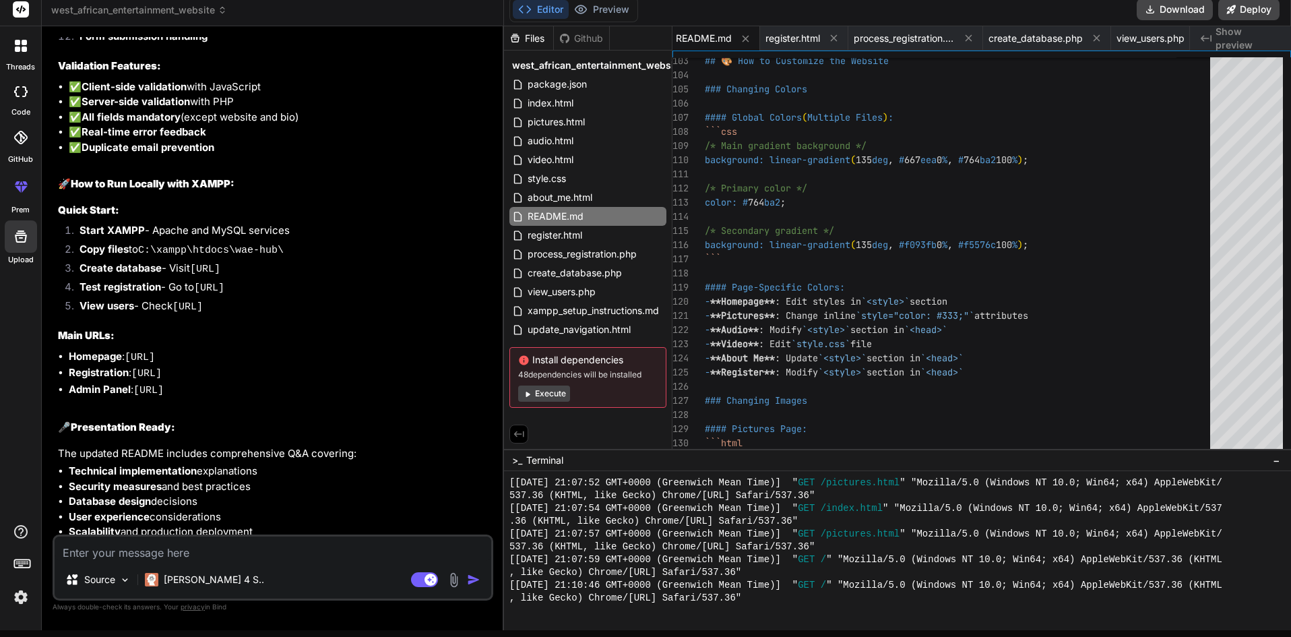
scroll to position [4141, 0]
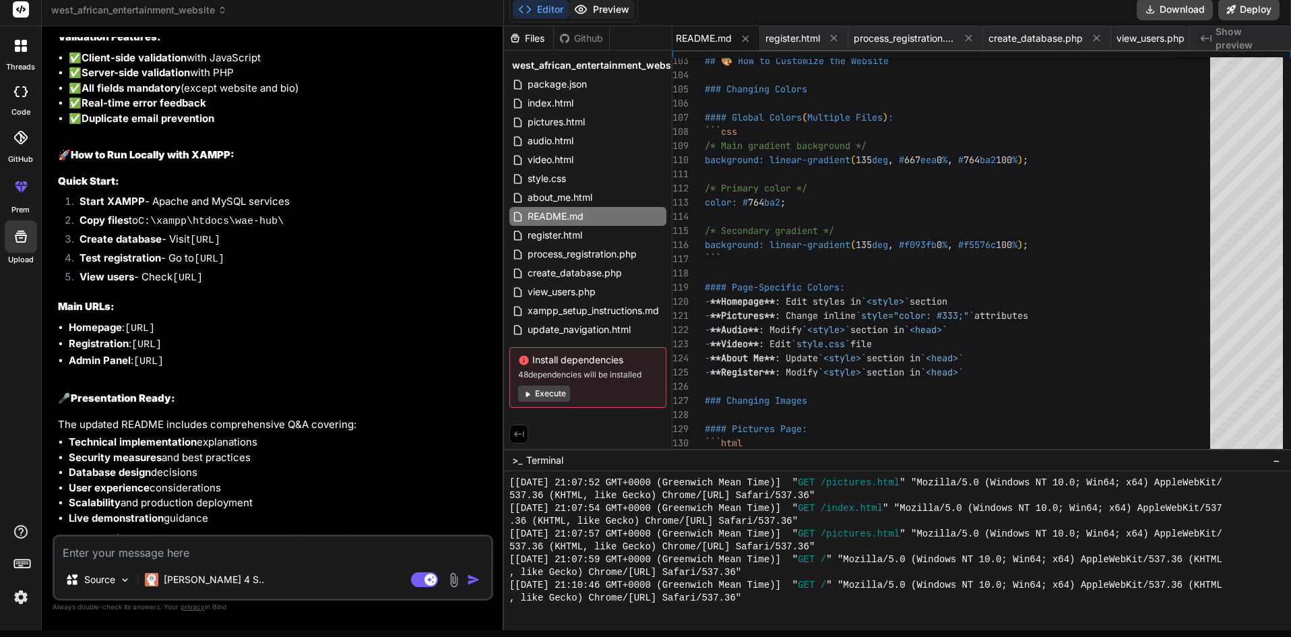
click at [601, 5] on button "Preview" at bounding box center [602, 9] width 66 height 19
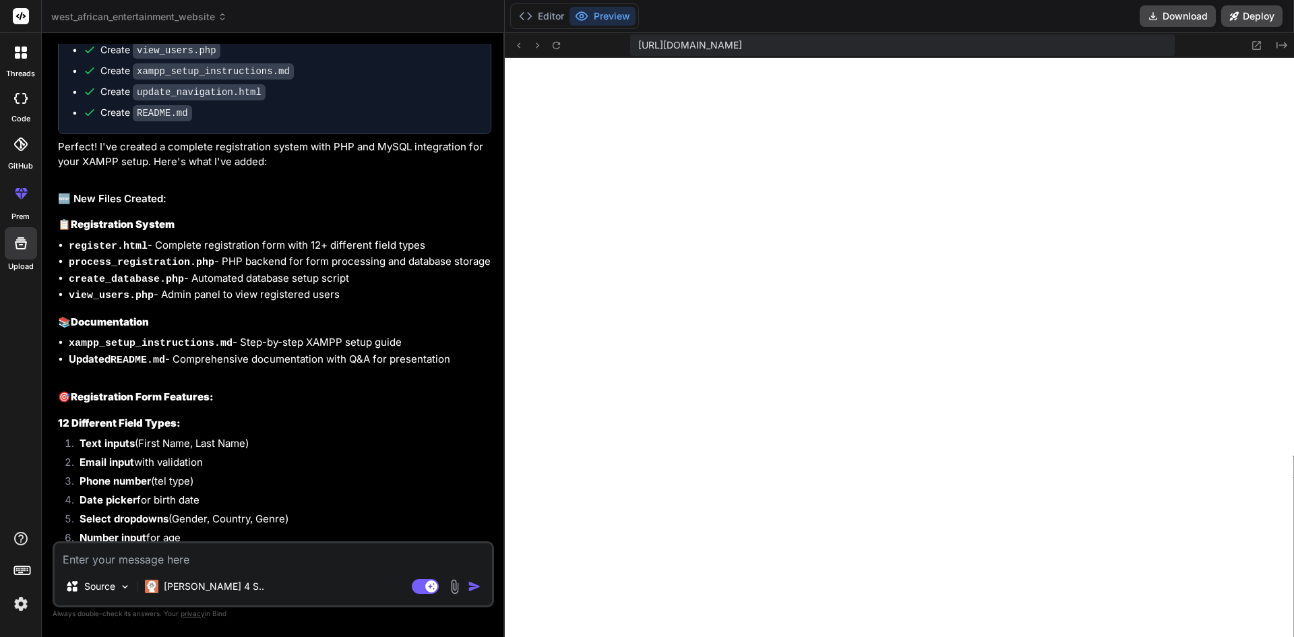
scroll to position [2126, 0]
click at [319, 549] on textarea at bounding box center [273, 555] width 437 height 24
click at [115, 558] on textarea "The instrusction was" at bounding box center [273, 555] width 437 height 24
click at [144, 557] on textarea "The instruction was" at bounding box center [273, 555] width 437 height 24
click at [200, 563] on textarea "The instruction given was" at bounding box center [273, 555] width 437 height 24
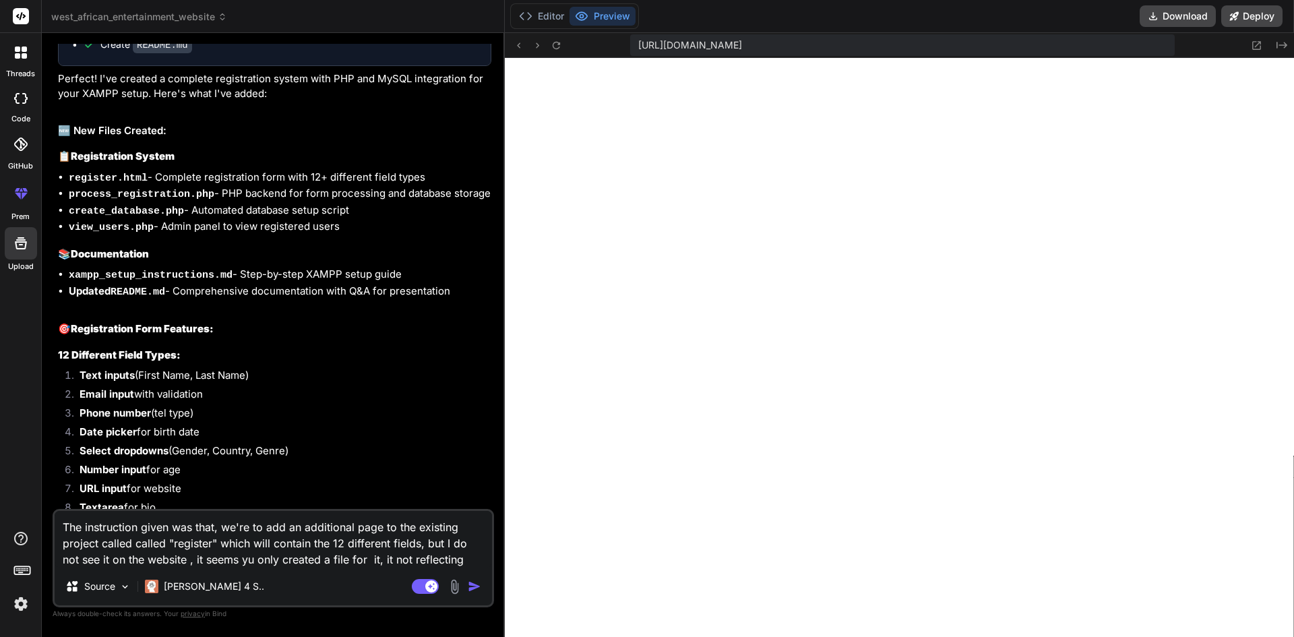
scroll to position [2228, 0]
click at [246, 561] on textarea "The instruction given was that, we're to add an additional page to the existing…" at bounding box center [273, 539] width 437 height 57
click at [466, 557] on textarea "The instruction given was that, we're to add an additional page to the existing…" at bounding box center [273, 539] width 437 height 57
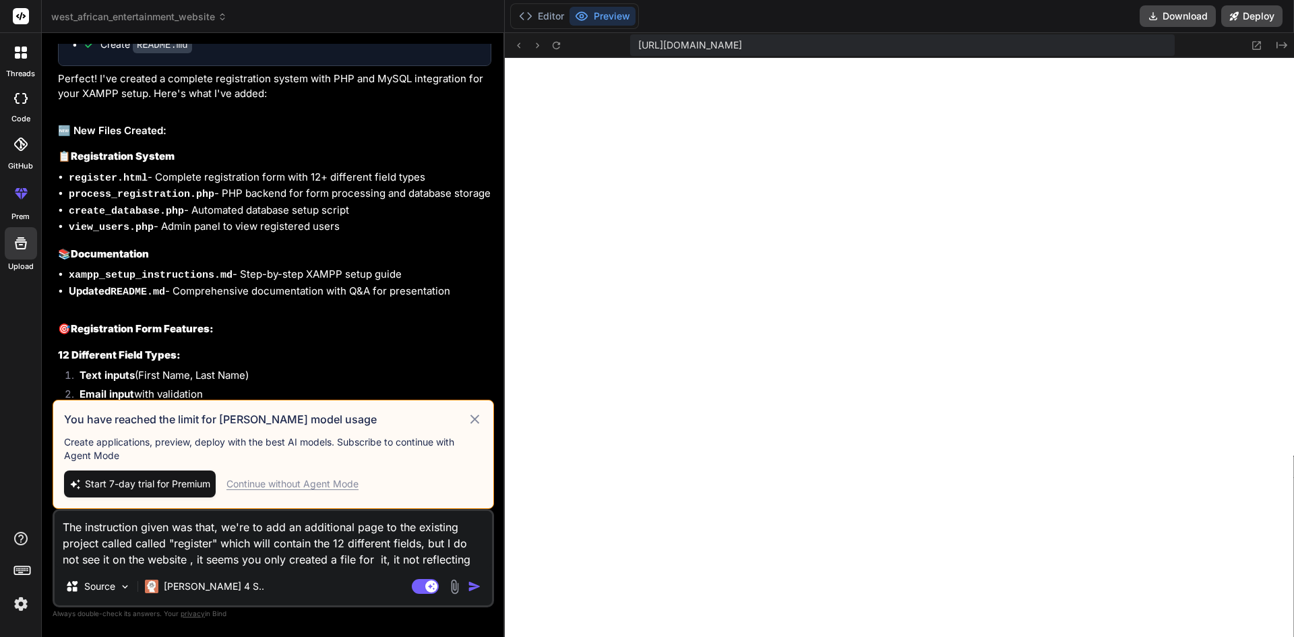
click at [474, 418] on icon at bounding box center [474, 419] width 9 height 9
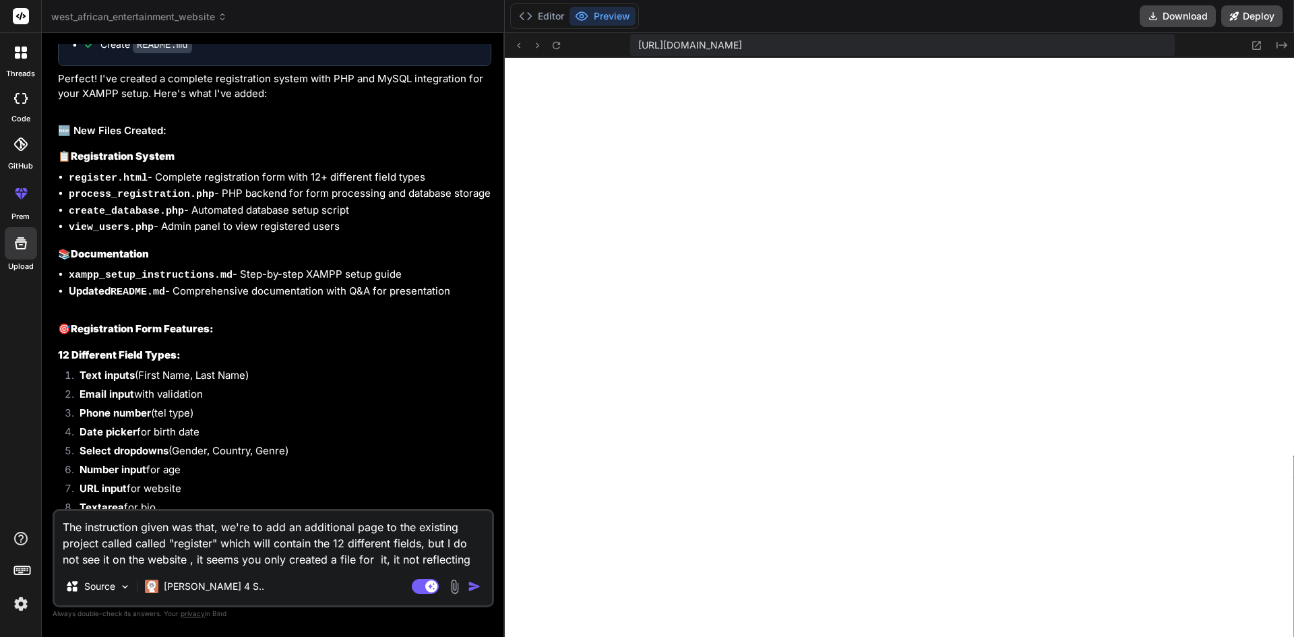
click at [470, 583] on img "button" at bounding box center [474, 586] width 13 height 13
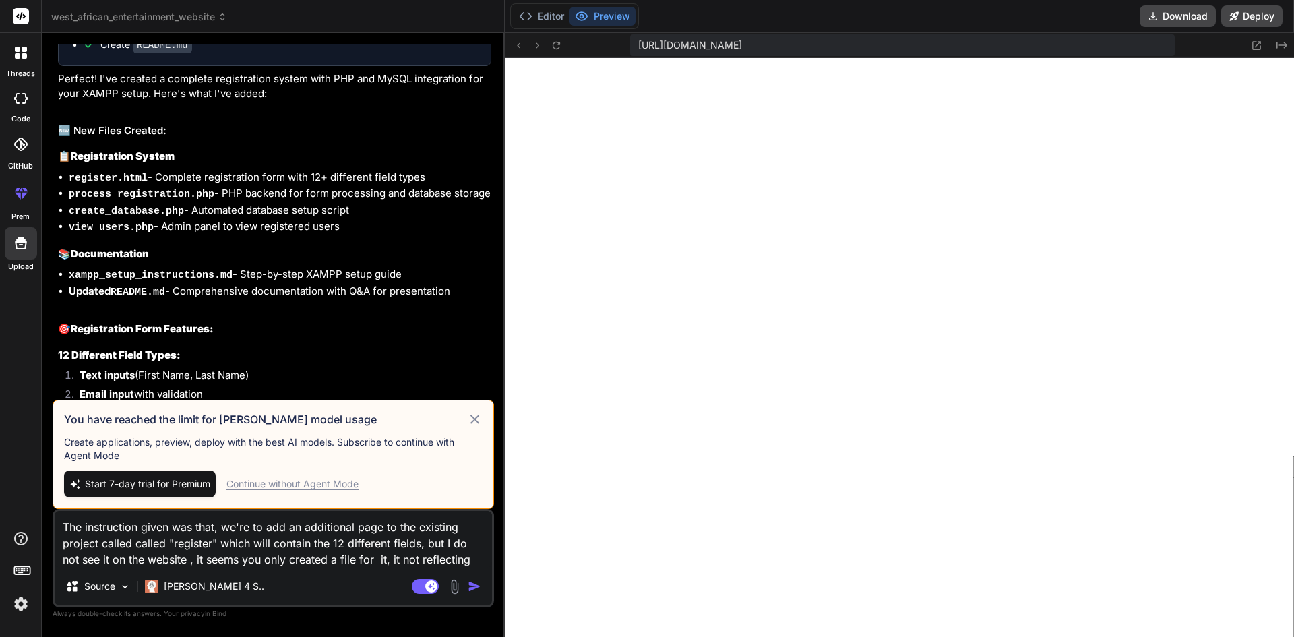
click at [477, 419] on icon at bounding box center [475, 419] width 16 height 16
